Goal: Task Accomplishment & Management: Use online tool/utility

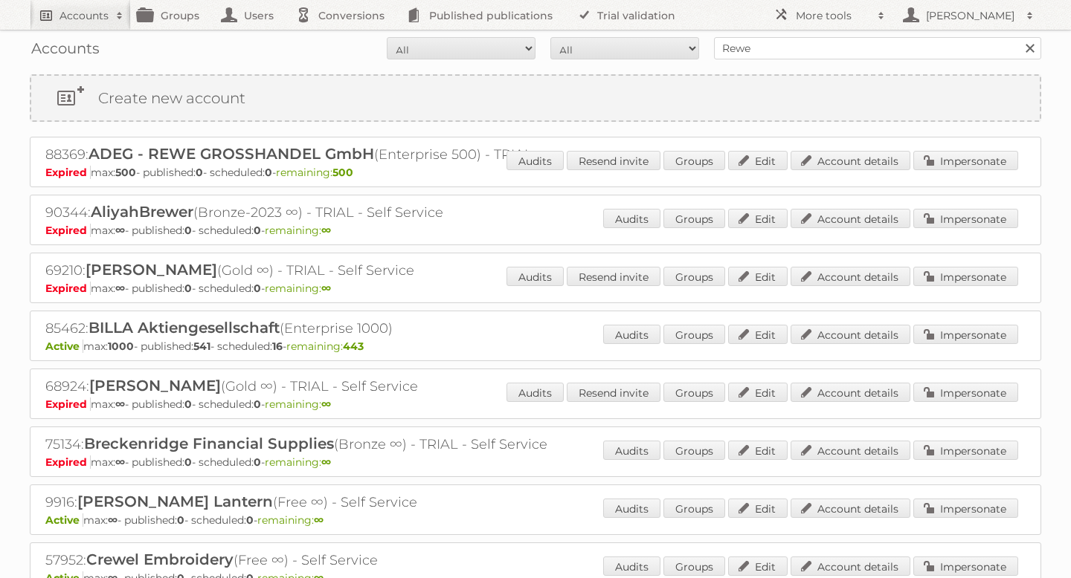
click at [97, 7] on link "Accounts" at bounding box center [80, 15] width 101 height 30
type input"] "netto"
click at [343, 38] on input "Search" at bounding box center [354, 49] width 22 height 22
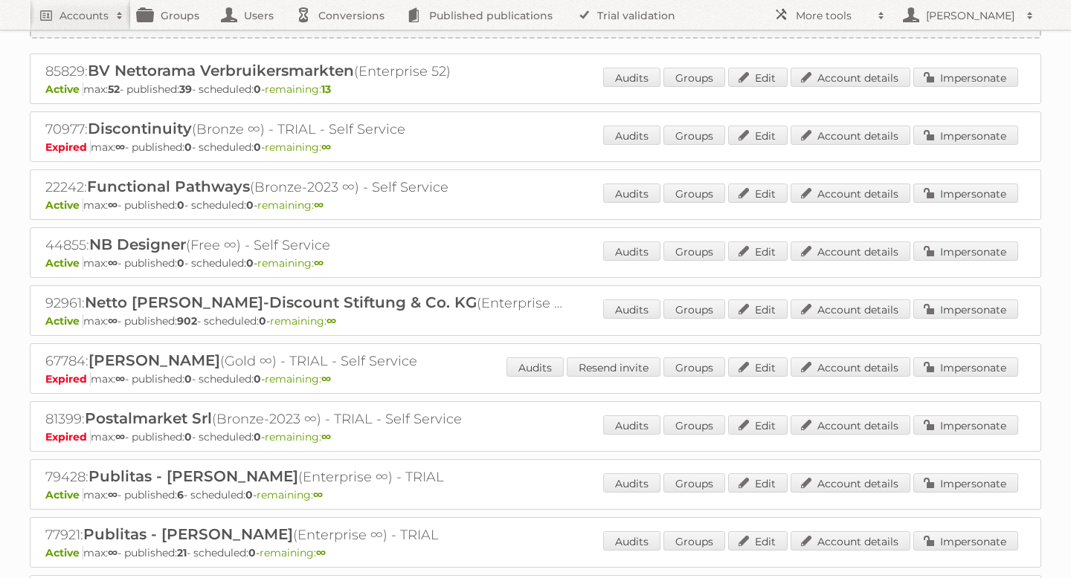
scroll to position [88, 0]
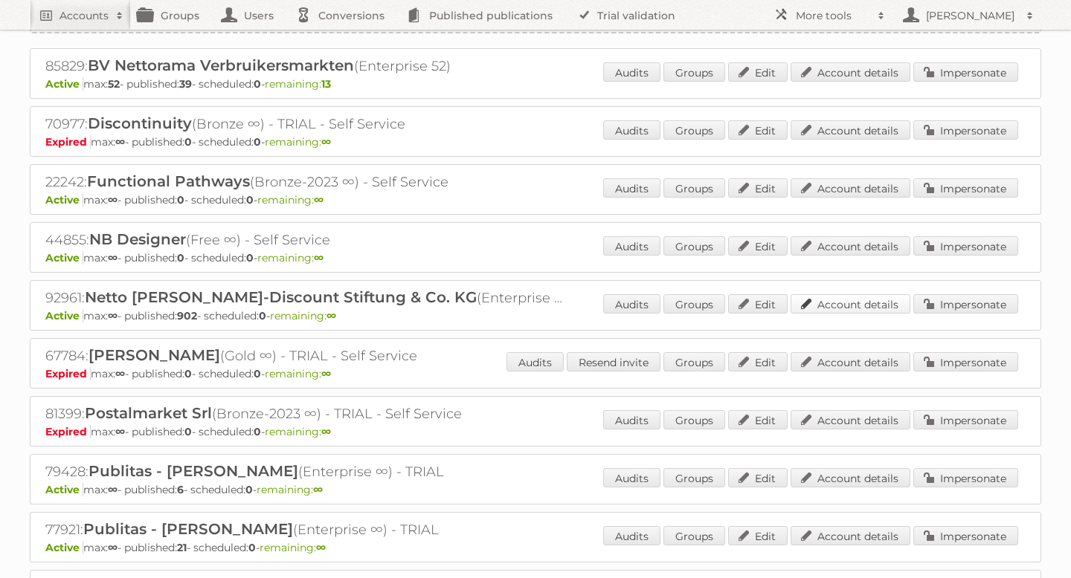
click at [874, 305] on link "Account details" at bounding box center [850, 303] width 120 height 19
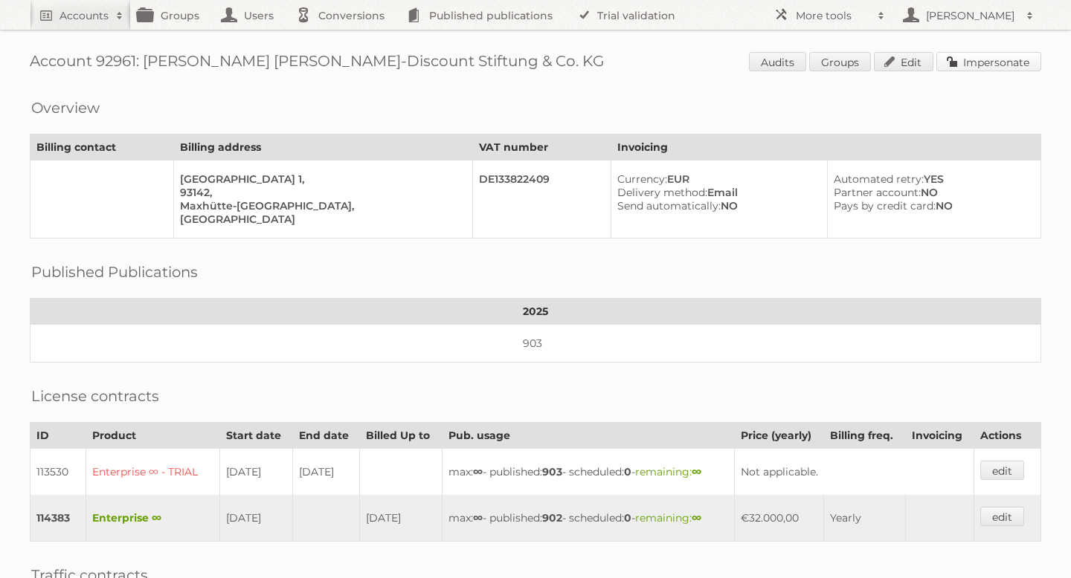
click at [998, 64] on link "Impersonate" at bounding box center [988, 61] width 105 height 19
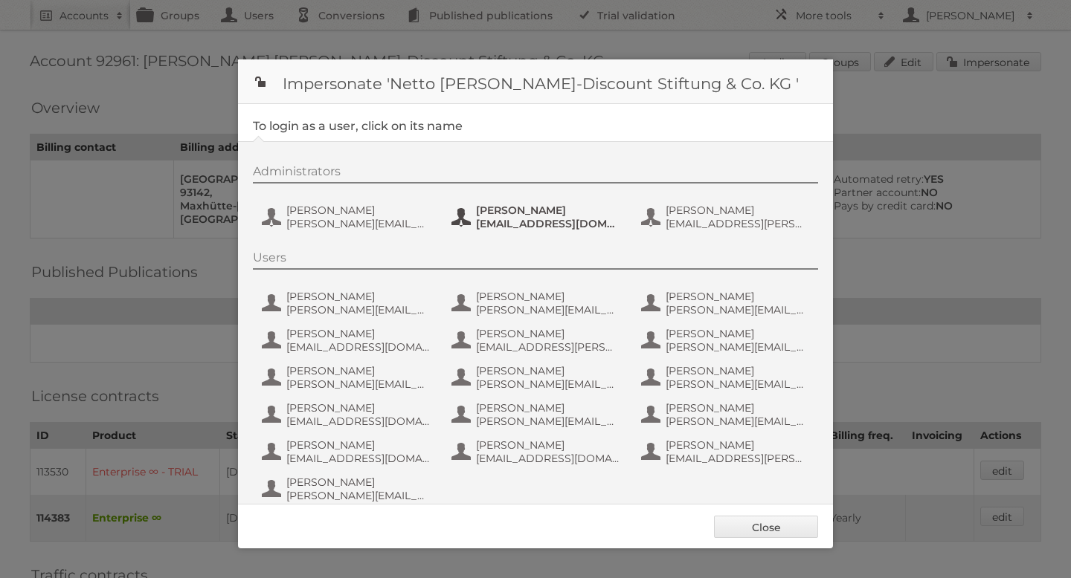
click at [505, 214] on span "[PERSON_NAME]" at bounding box center [548, 210] width 144 height 13
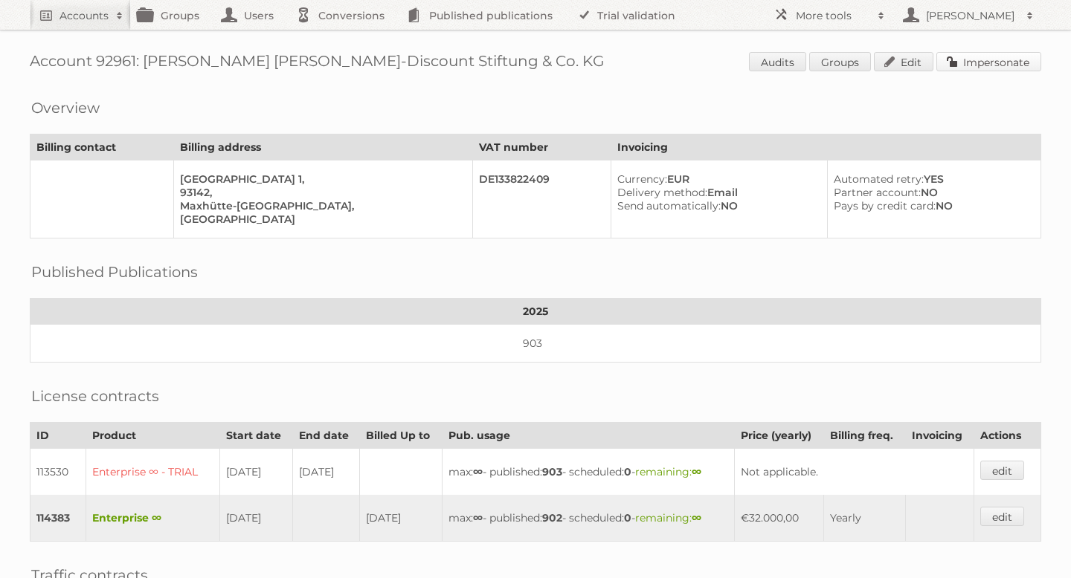
click at [1016, 54] on link "Impersonate" at bounding box center [988, 61] width 105 height 19
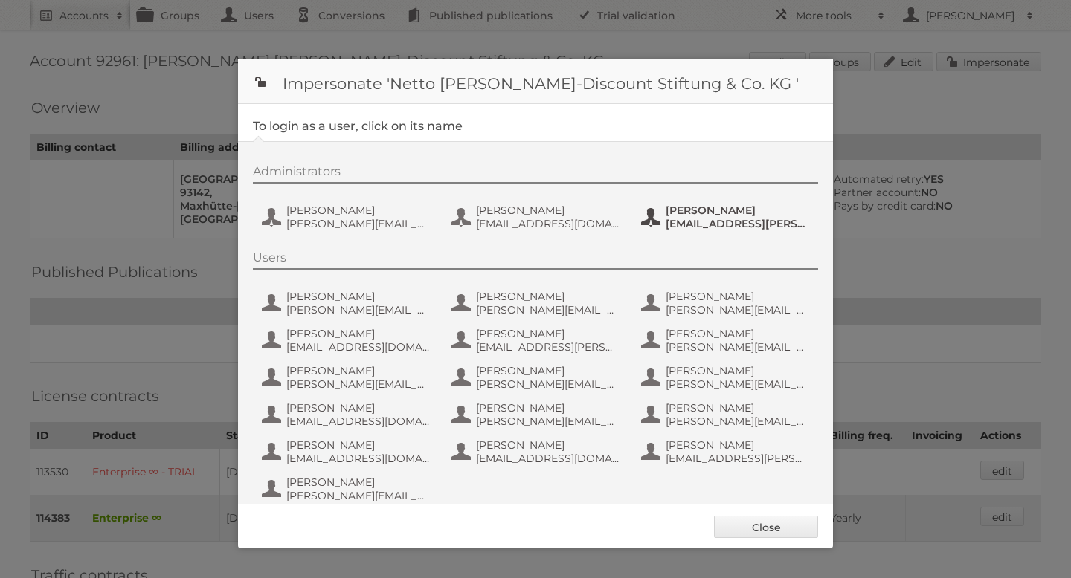
click at [702, 208] on span "[PERSON_NAME]" at bounding box center [737, 210] width 144 height 13
